Goal: Task Accomplishment & Management: Manage account settings

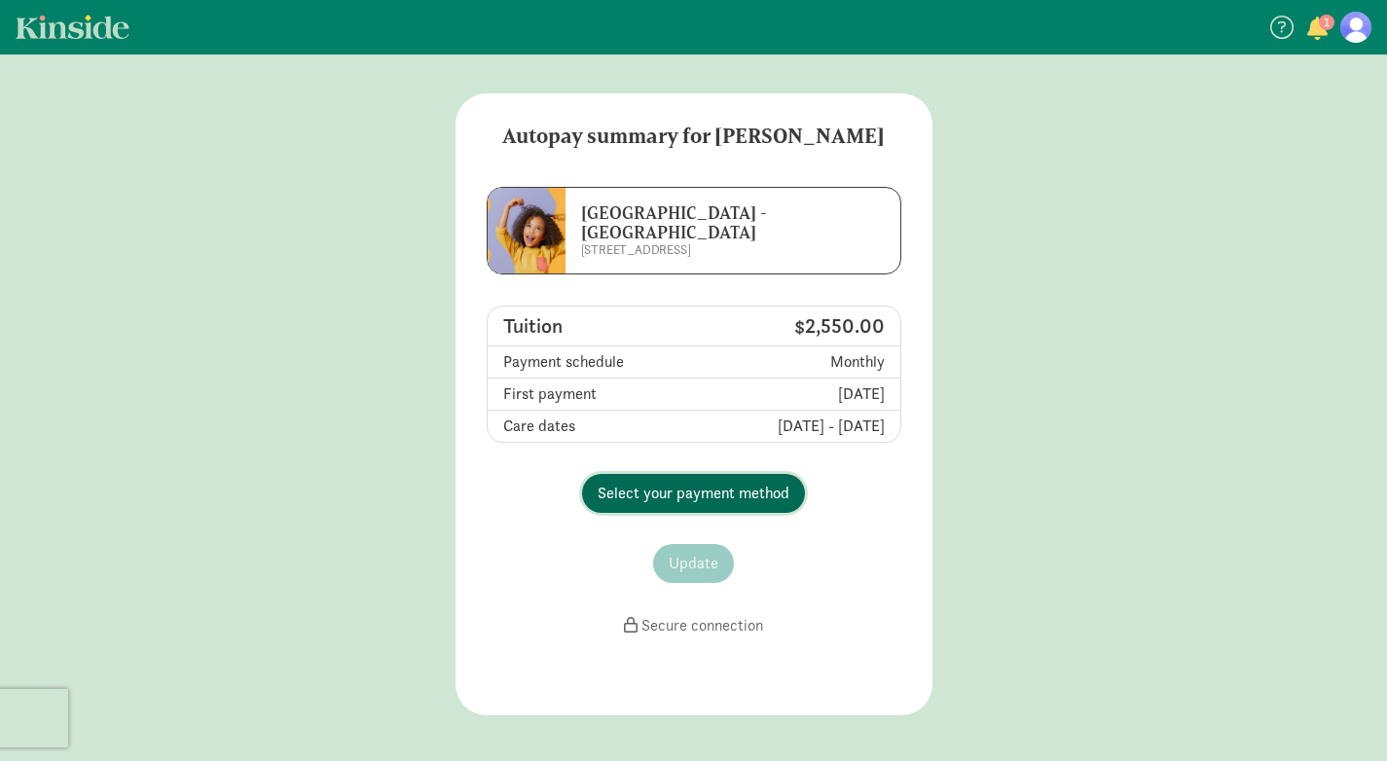
click at [740, 493] on span "Select your payment method" at bounding box center [694, 493] width 192 height 23
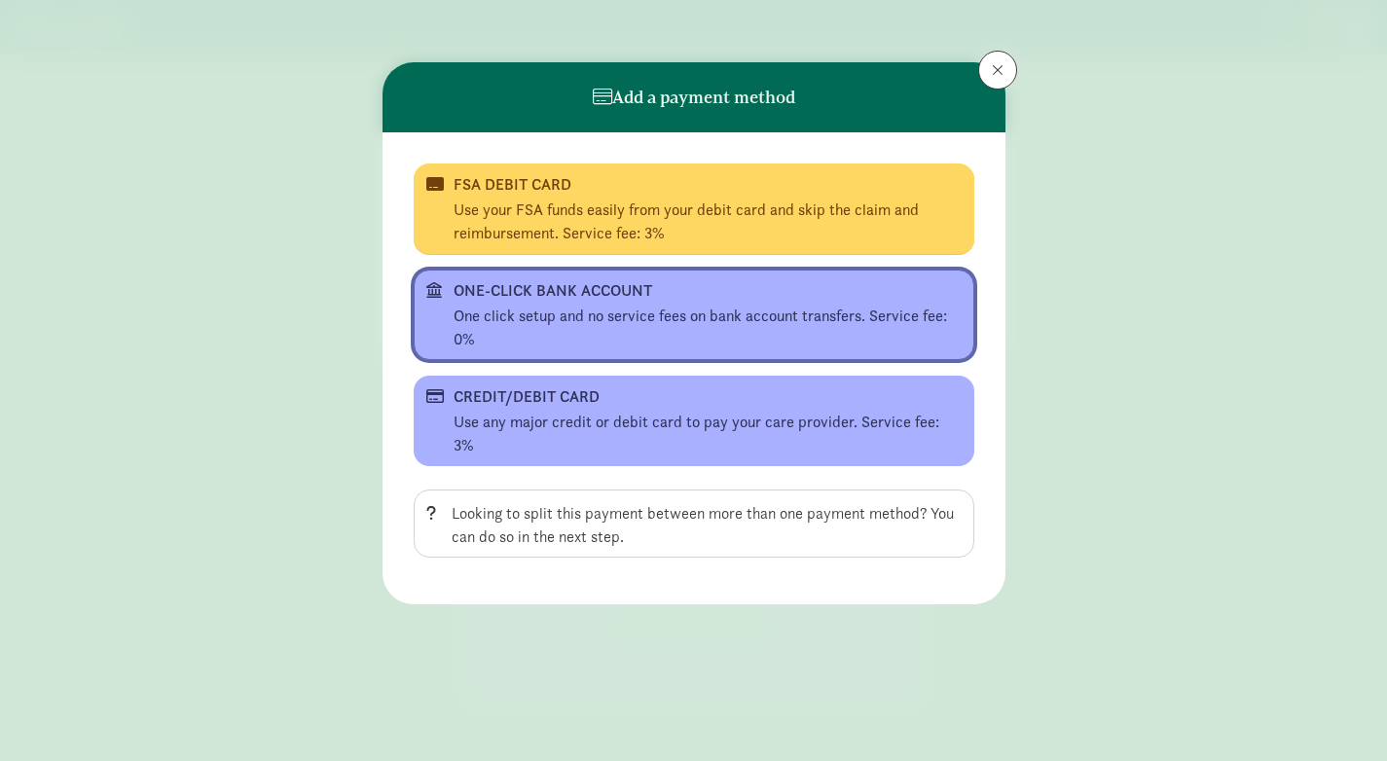
click at [700, 331] on div "One click setup and no service fees on bank account transfers. Service fee: 0%" at bounding box center [708, 328] width 508 height 47
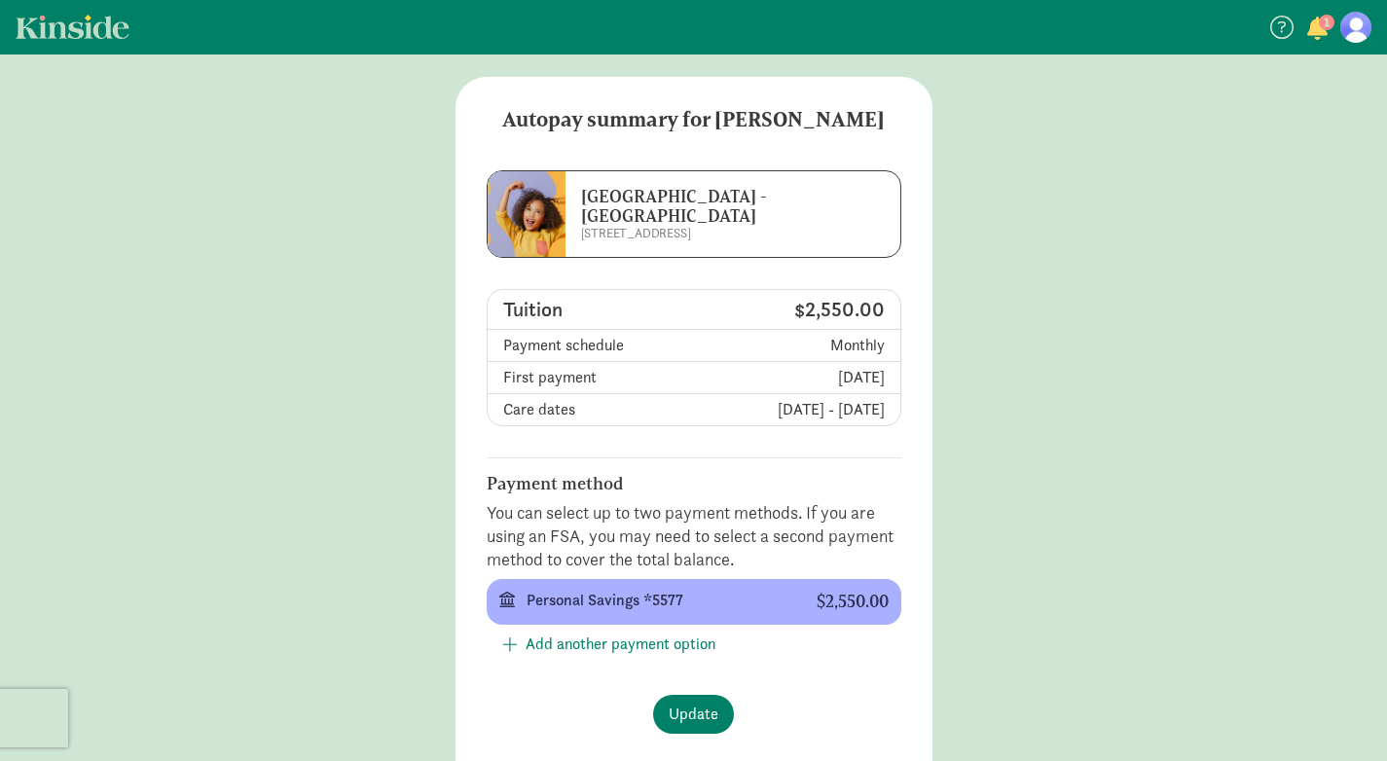
scroll to position [22, 0]
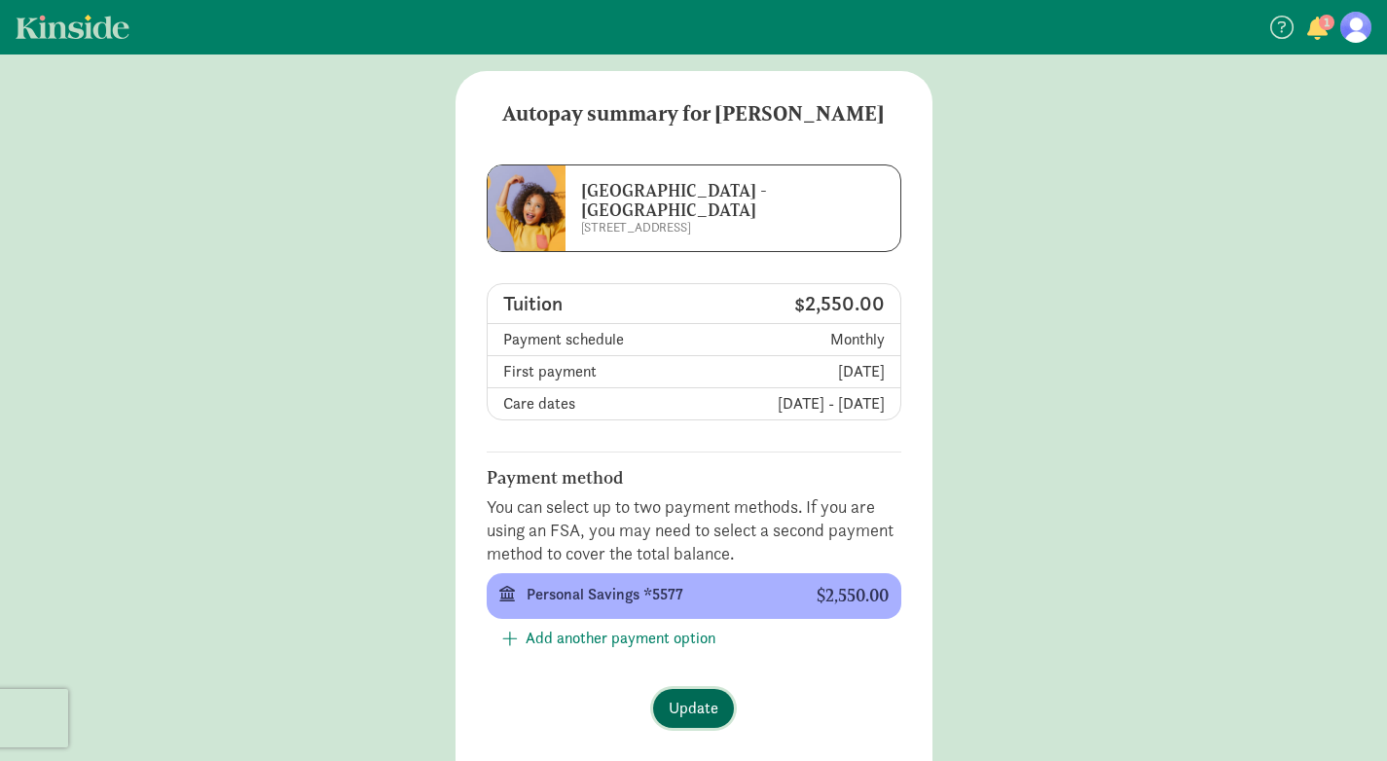
click at [704, 714] on span "Update" at bounding box center [694, 708] width 50 height 23
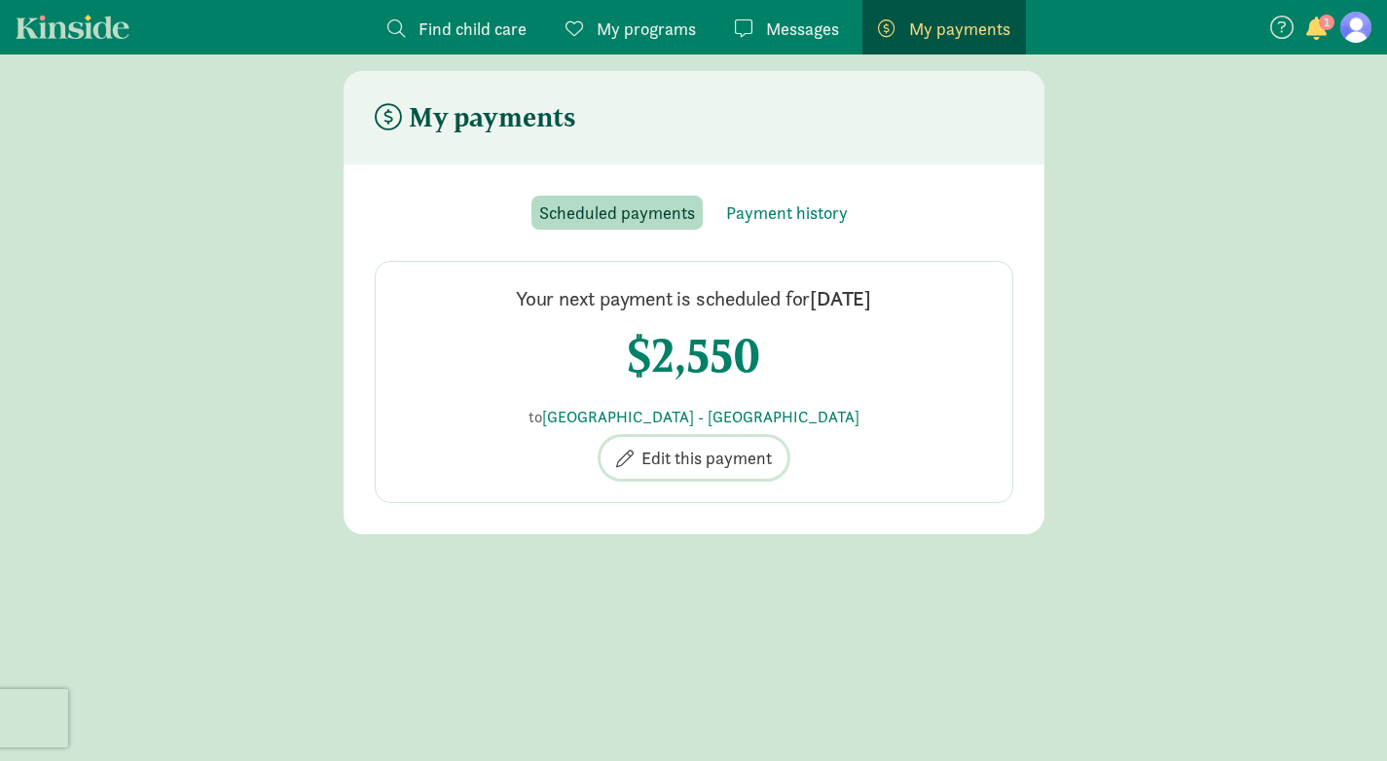
click at [723, 465] on span "Edit this payment" at bounding box center [706, 458] width 130 height 26
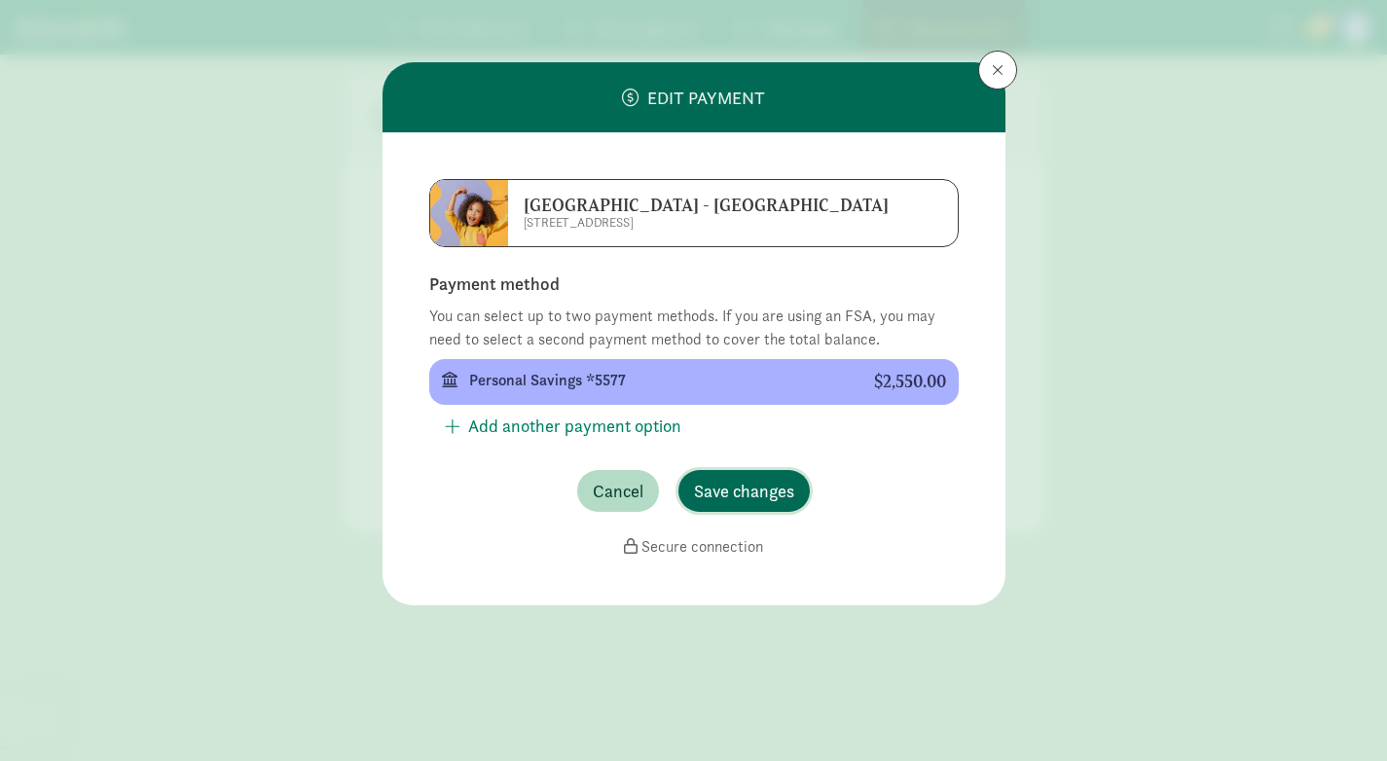
click at [770, 488] on span "Save changes" at bounding box center [744, 491] width 100 height 26
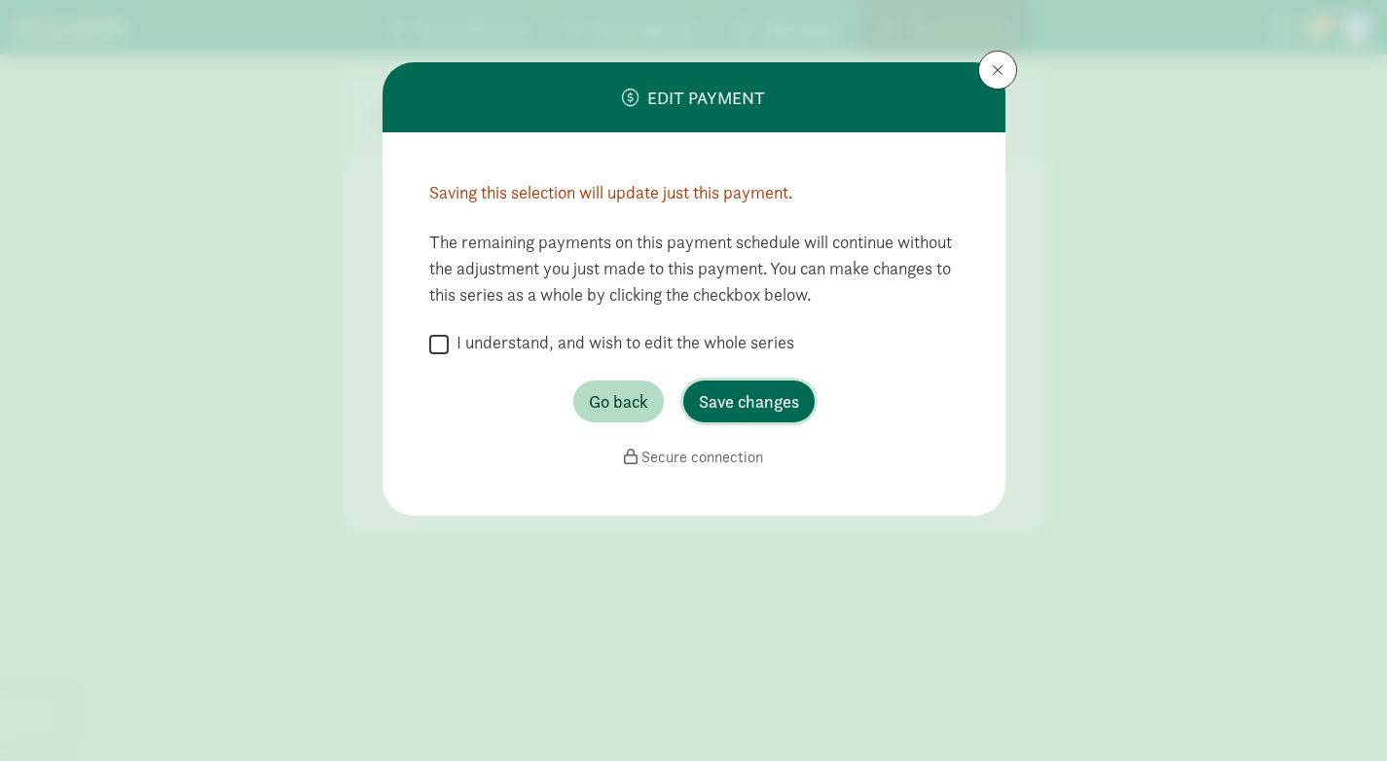
click at [723, 399] on span "Save changes" at bounding box center [749, 401] width 100 height 26
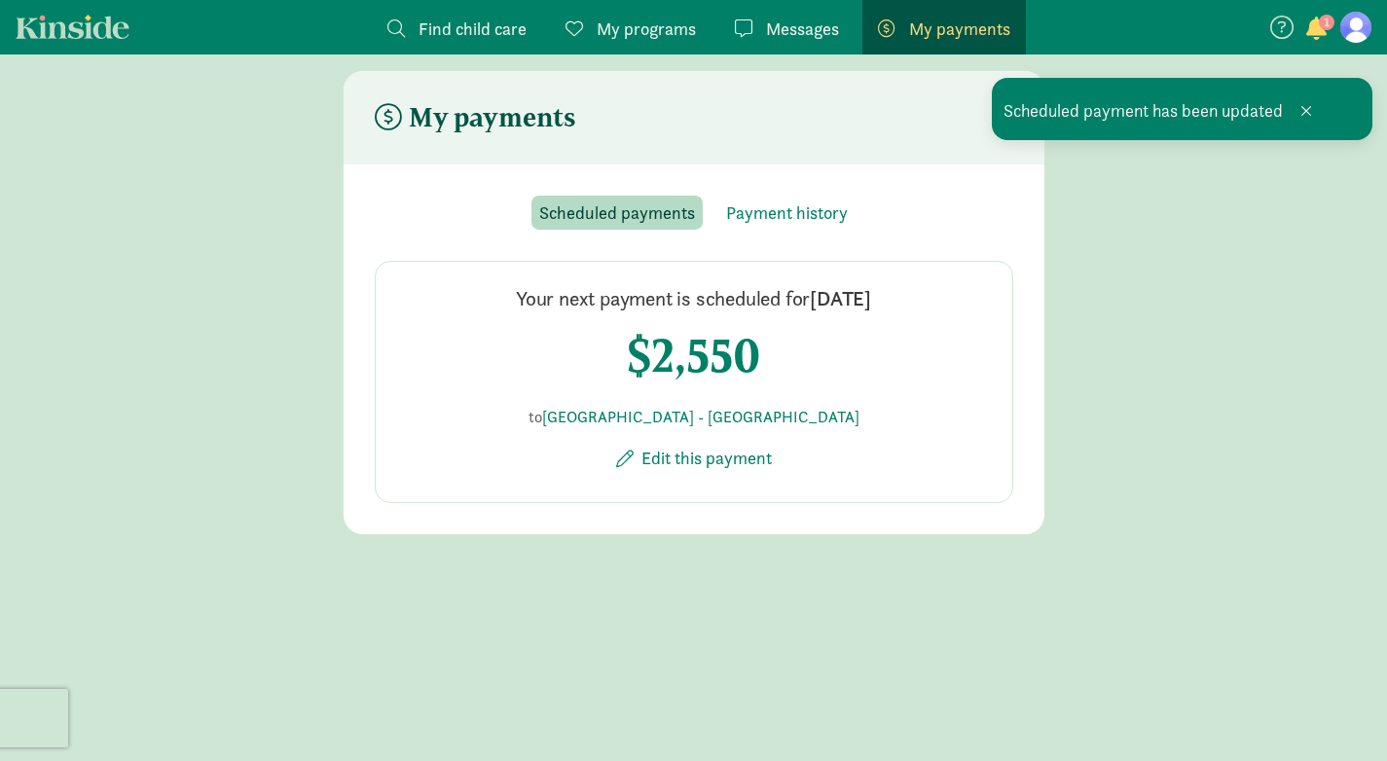
click at [825, 291] on span "[DATE]" at bounding box center [840, 298] width 61 height 26
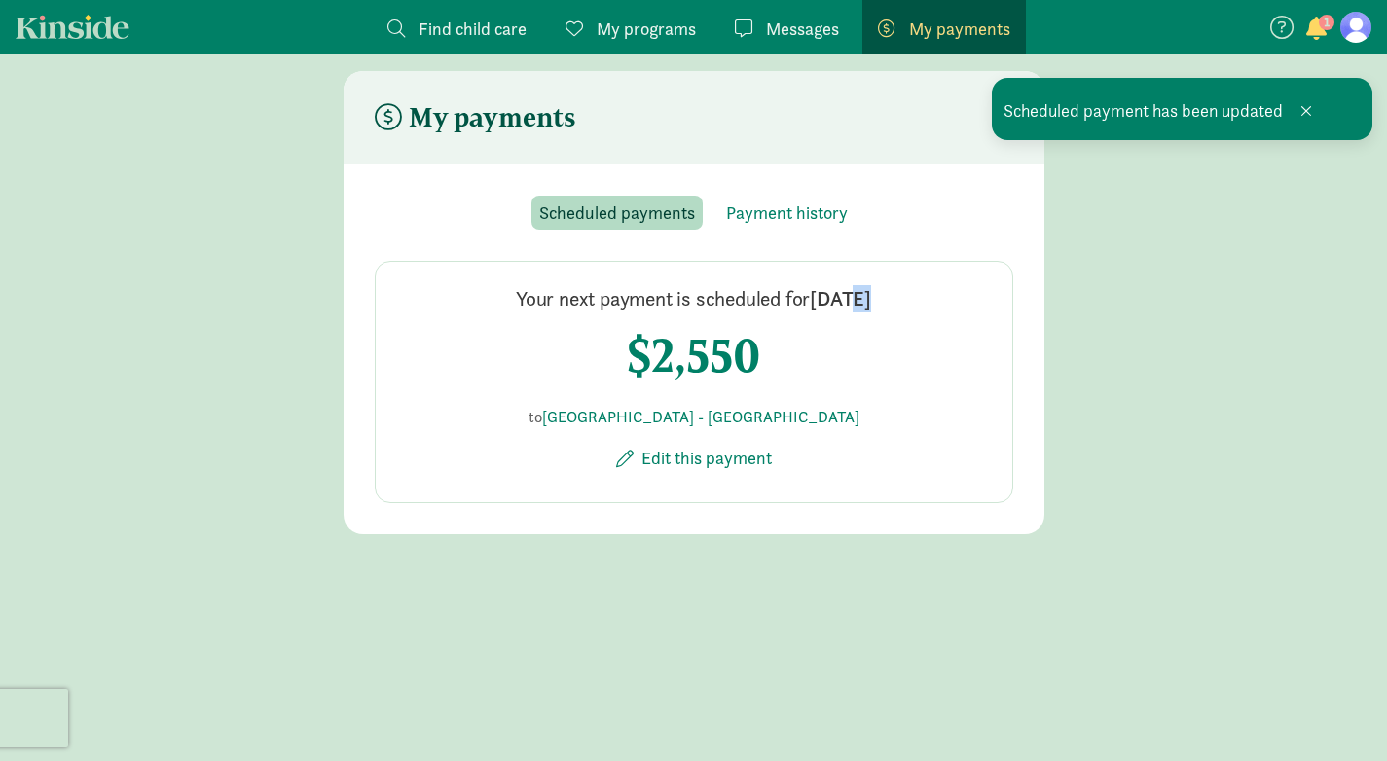
click at [825, 291] on span "[DATE]" at bounding box center [840, 298] width 61 height 26
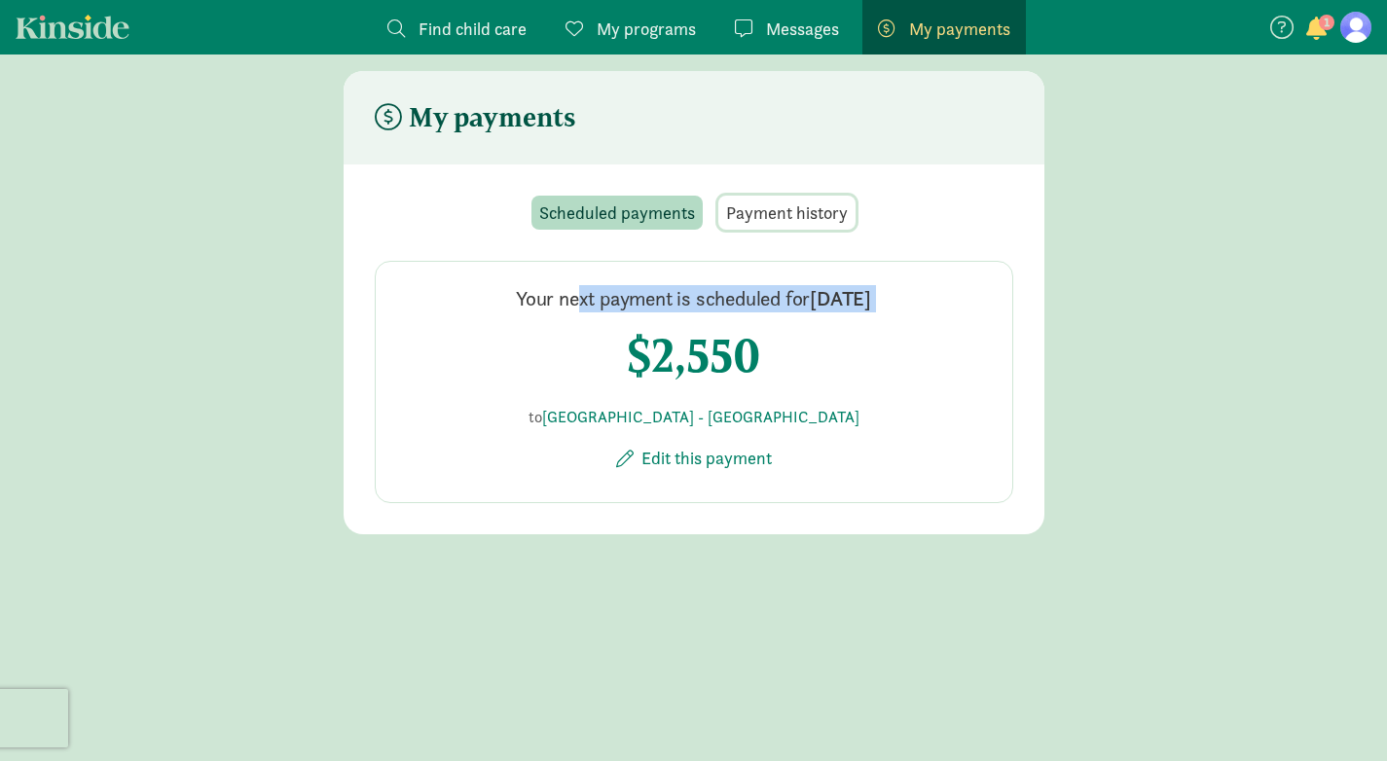
click at [775, 211] on span "Payment history" at bounding box center [787, 213] width 122 height 26
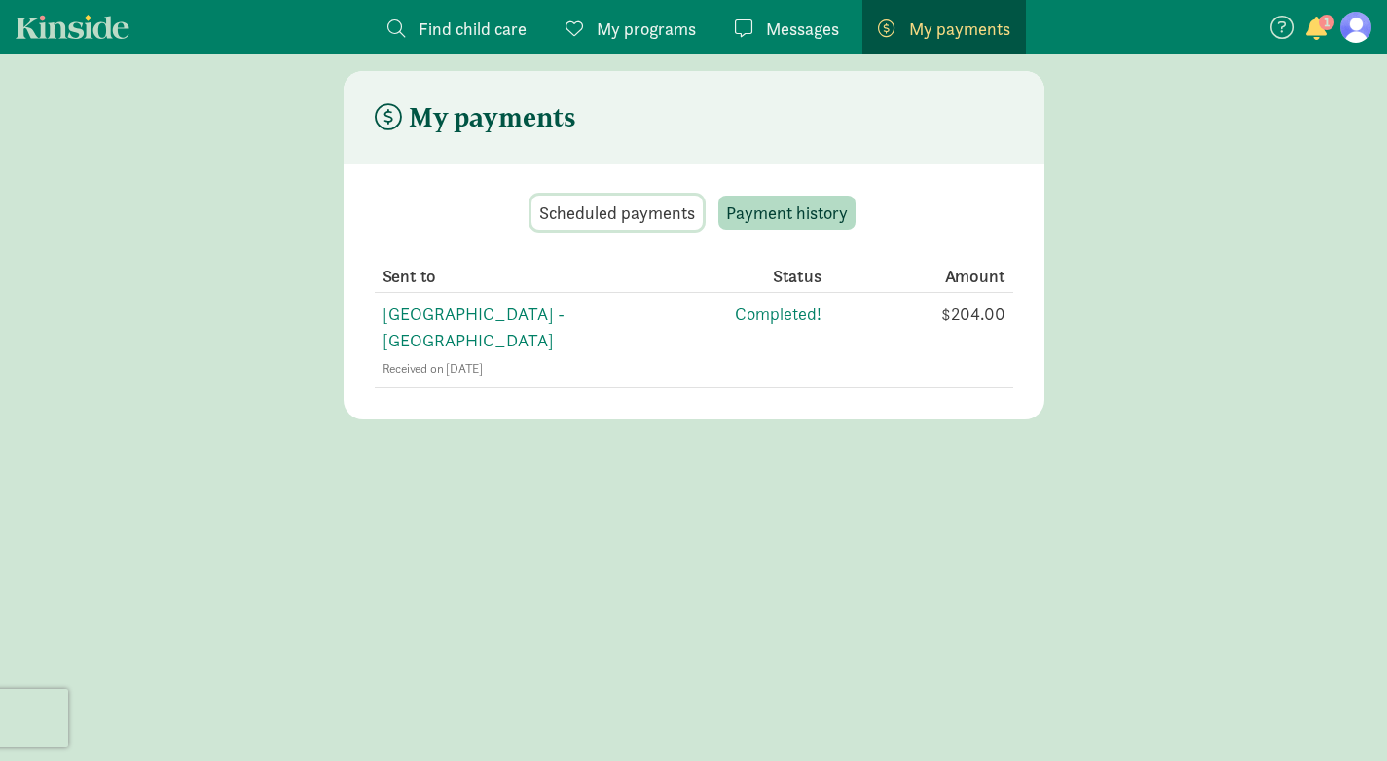
click at [627, 221] on span "Scheduled payments" at bounding box center [617, 213] width 156 height 26
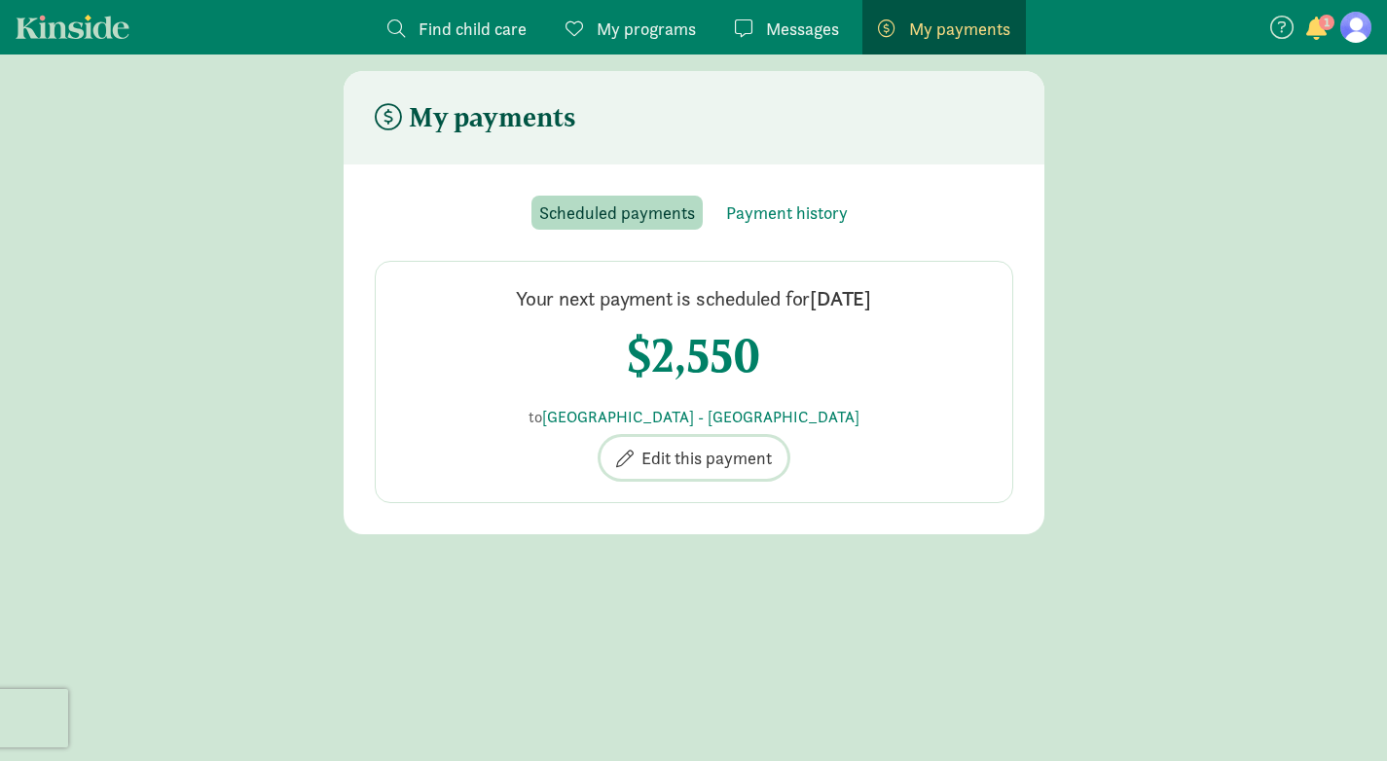
click at [675, 461] on span "Edit this payment" at bounding box center [706, 458] width 130 height 26
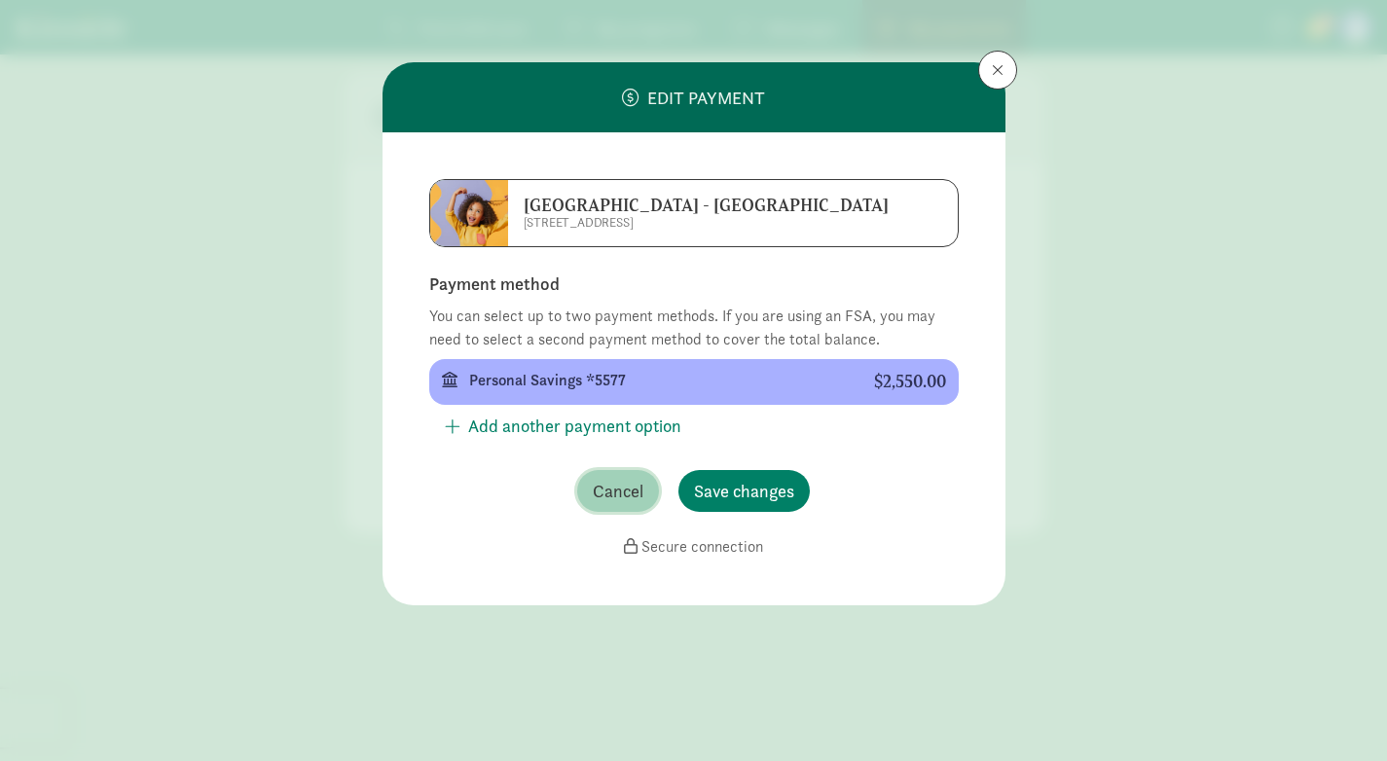
click at [600, 486] on span "Cancel" at bounding box center [618, 491] width 51 height 26
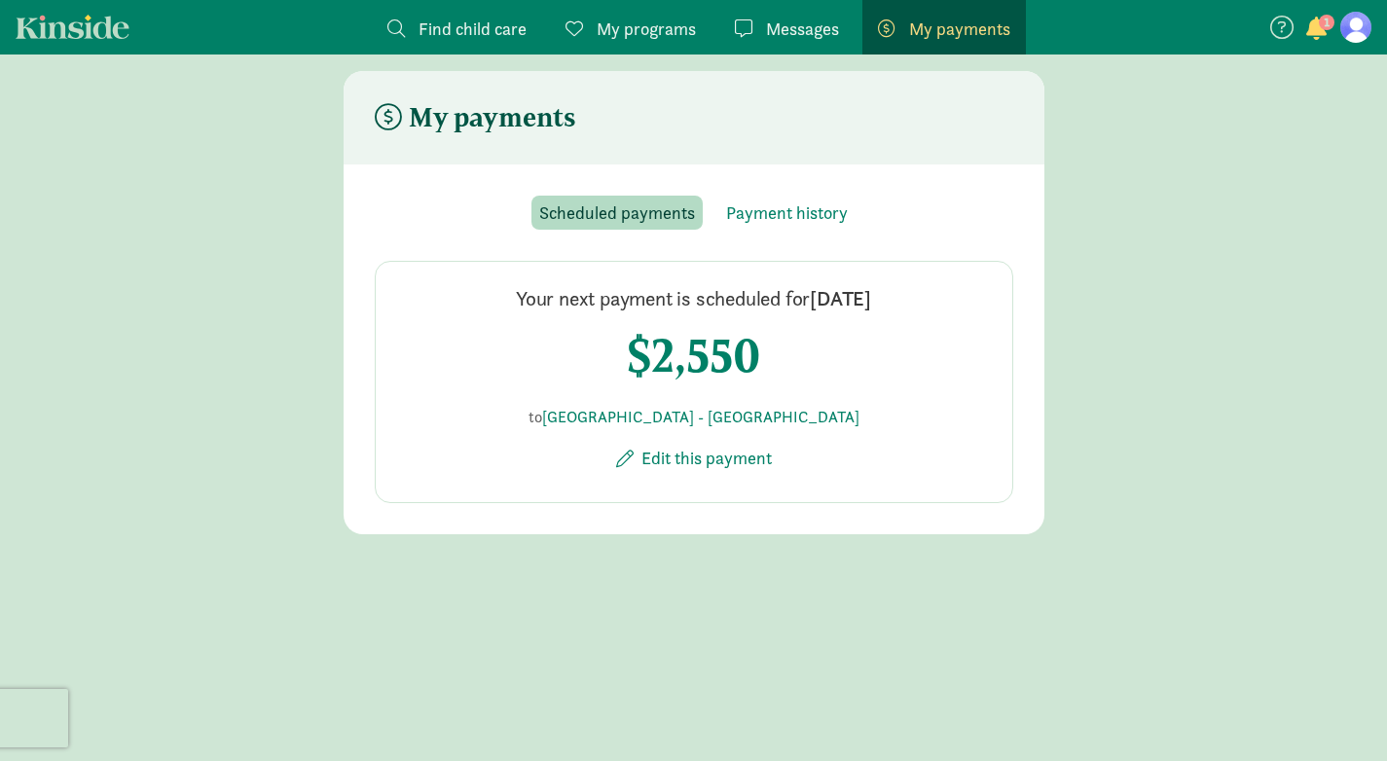
click at [1327, 29] on span "1" at bounding box center [1327, 23] width 16 height 16
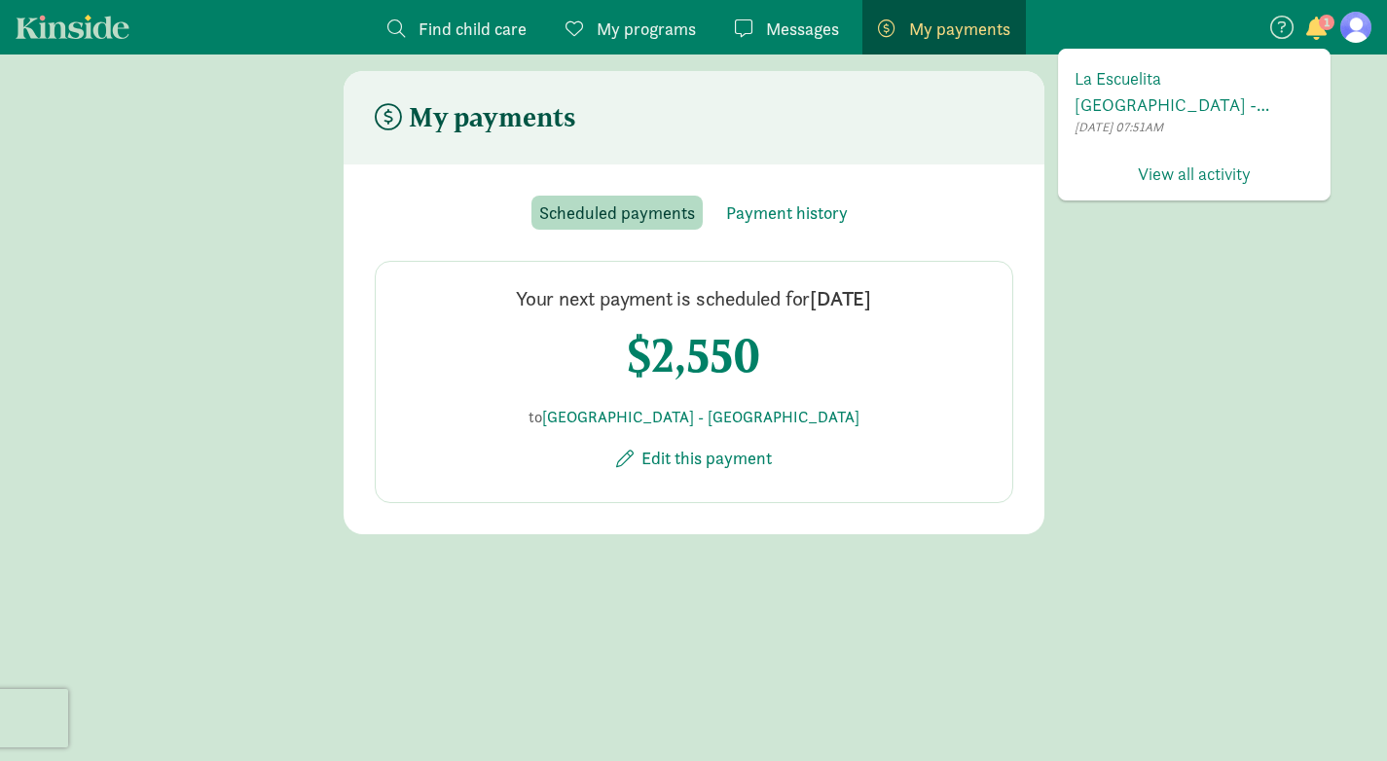
click at [1327, 29] on span "1" at bounding box center [1327, 23] width 16 height 16
click at [1235, 370] on main "My payments Scheduled payments Payment history Your next payment is scheduled f…" at bounding box center [693, 302] width 1387 height 463
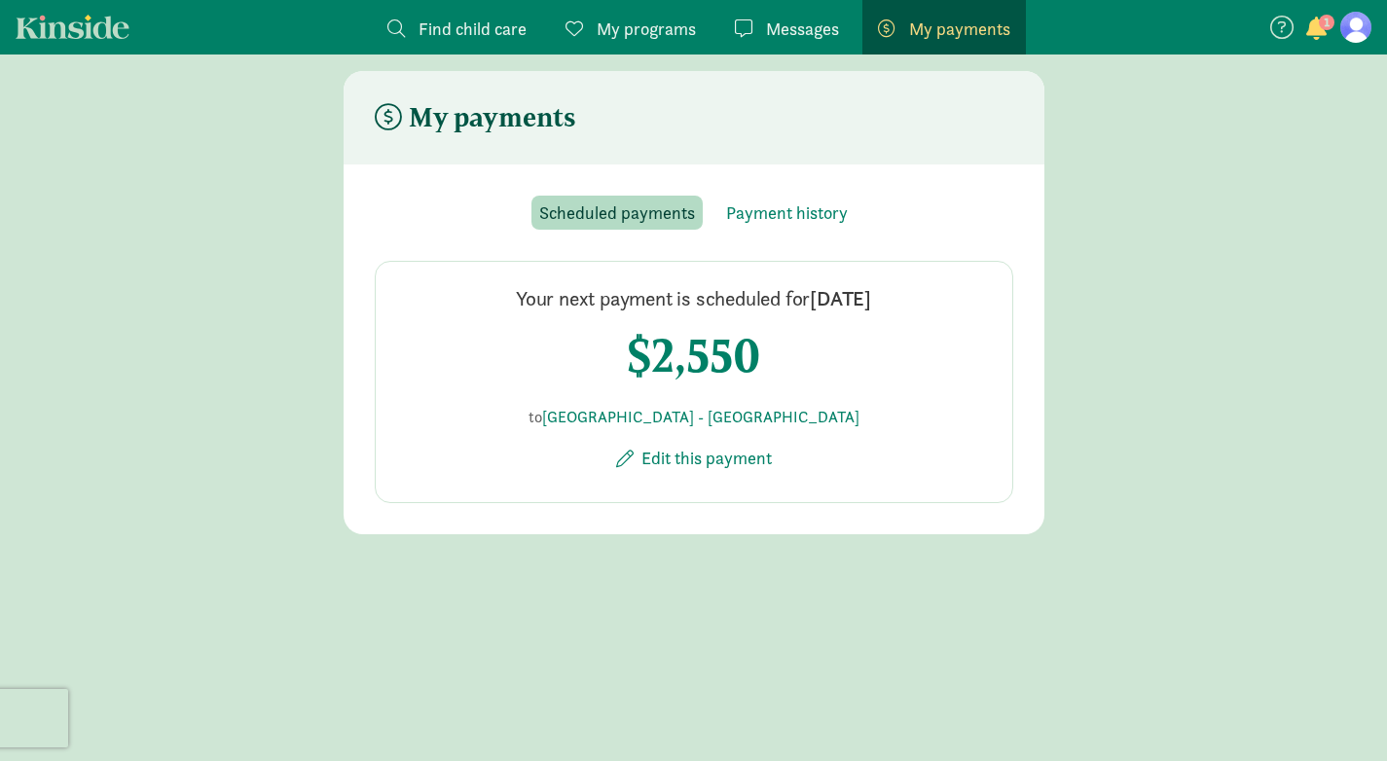
click at [635, 30] on span "My programs" at bounding box center [646, 29] width 99 height 26
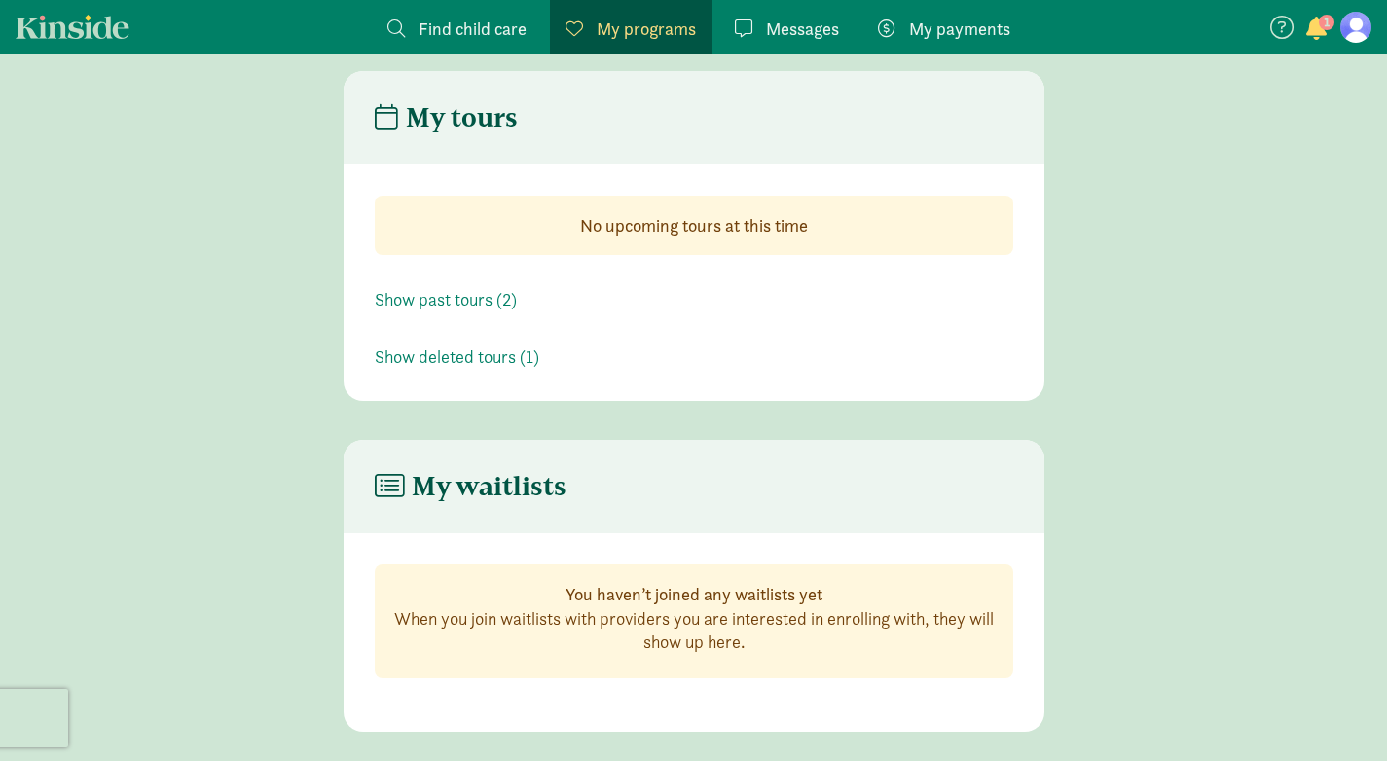
click at [809, 24] on span "Messages" at bounding box center [802, 29] width 73 height 26
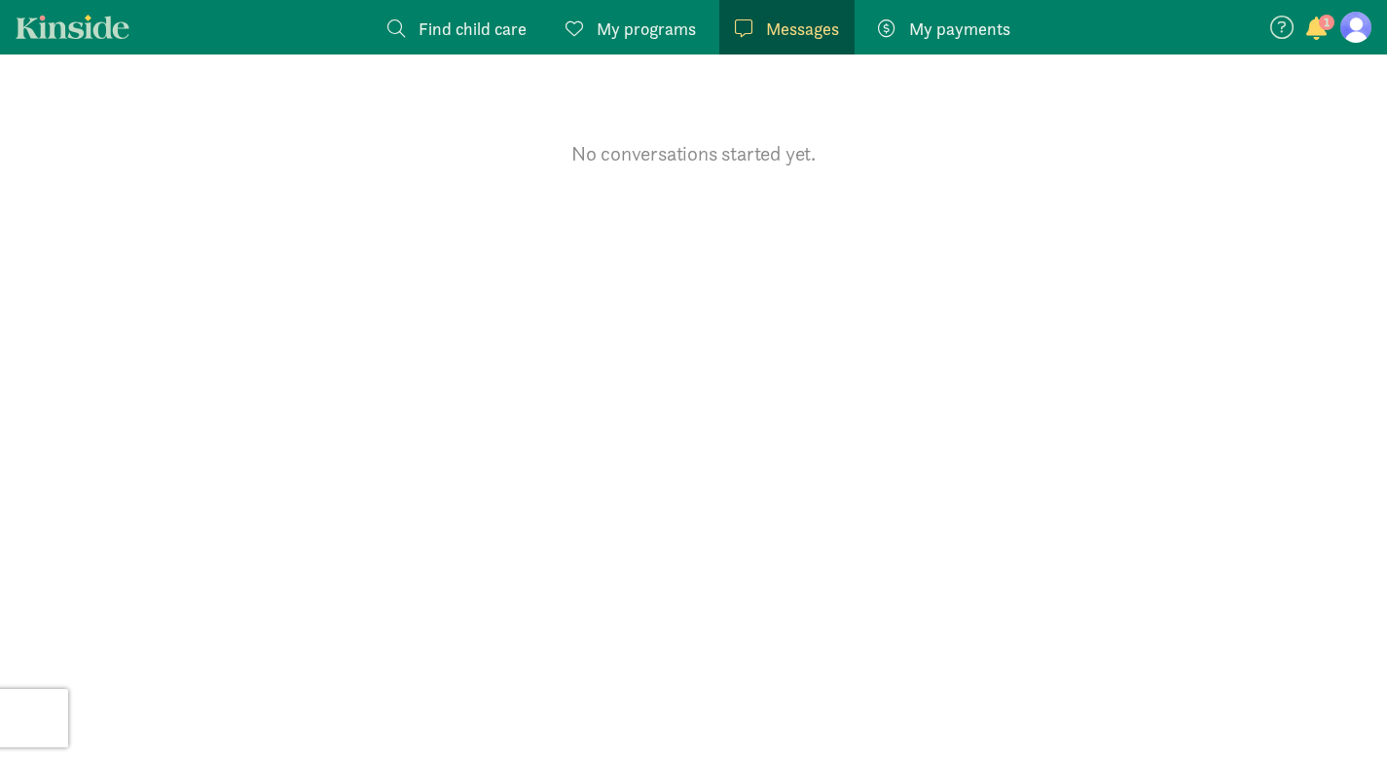
click at [981, 28] on span "My payments" at bounding box center [959, 29] width 101 height 26
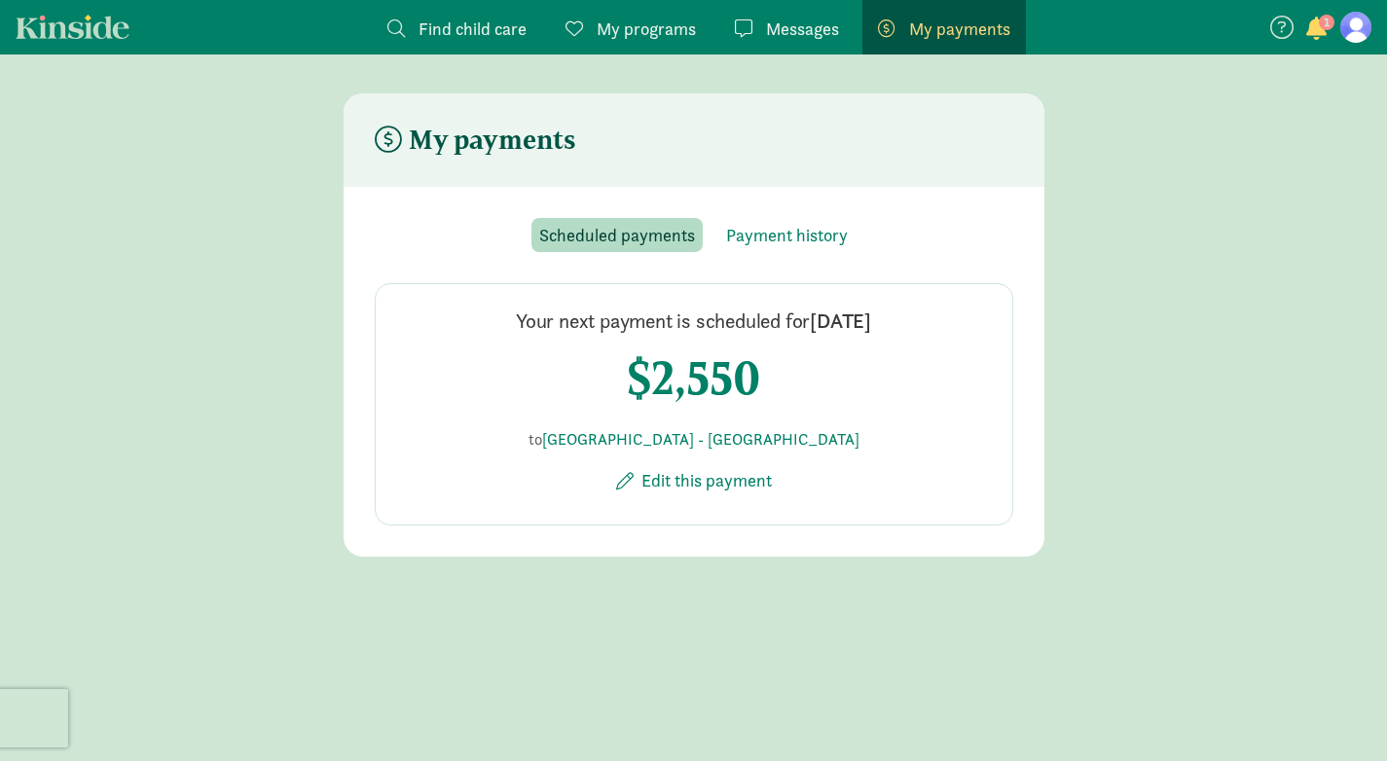
click at [1324, 31] on span "button" at bounding box center [1316, 28] width 20 height 23
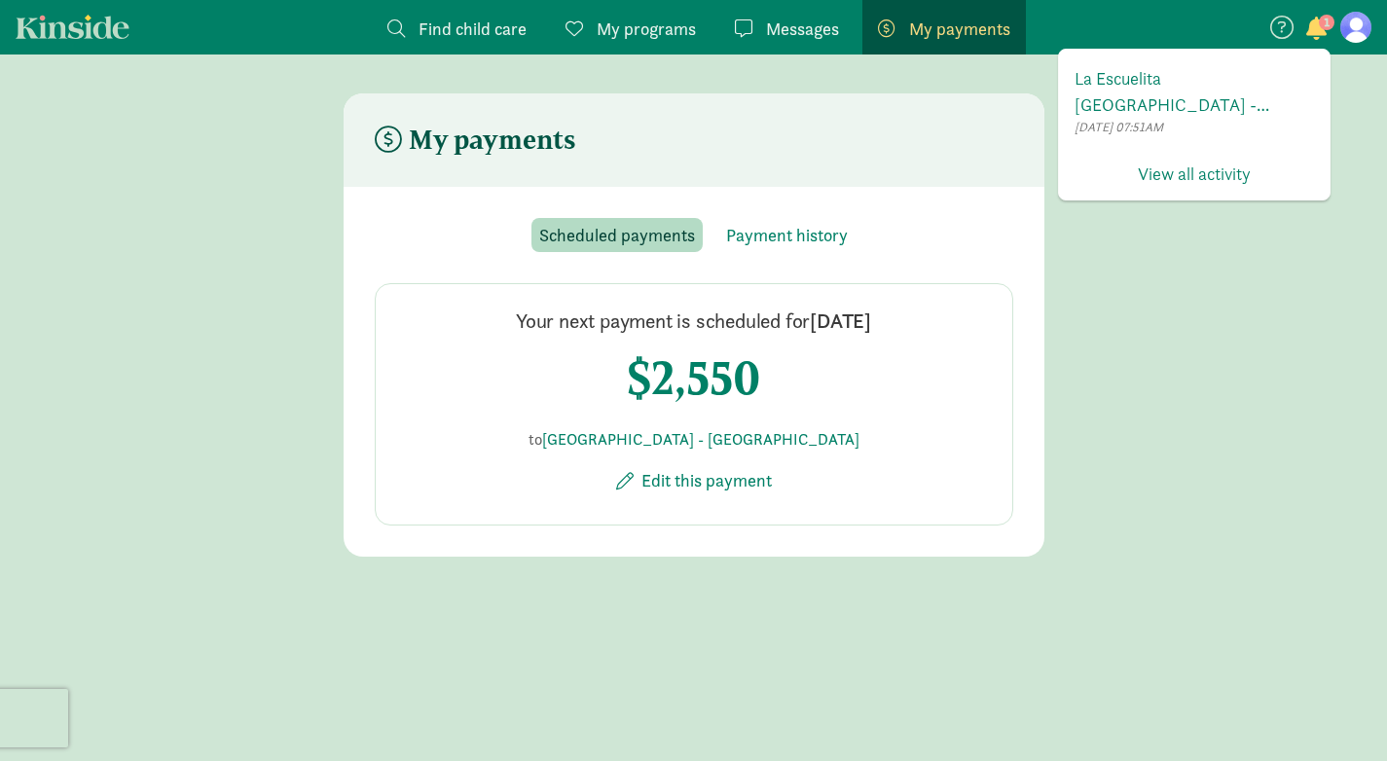
click at [1196, 441] on main "My payments Scheduled payments Payment history Your next payment is scheduled f…" at bounding box center [693, 324] width 1387 height 463
